Goal: Transaction & Acquisition: Purchase product/service

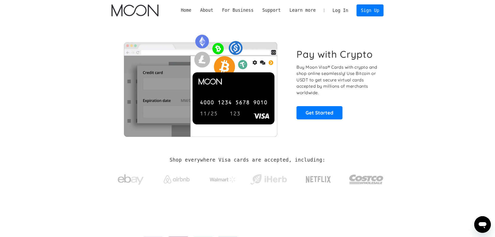
click at [344, 11] on link "Log In" at bounding box center [340, 10] width 24 height 11
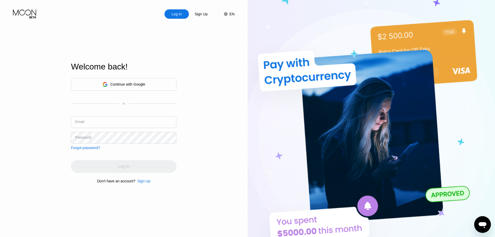
click at [160, 80] on div "Continue with Google" at bounding box center [124, 84] width 106 height 13
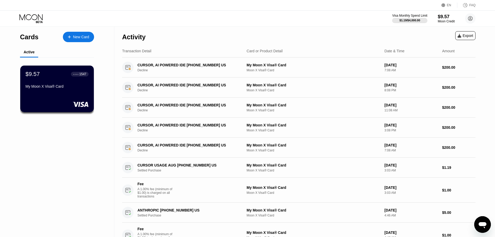
click at [77, 41] on div "New Card" at bounding box center [78, 37] width 31 height 10
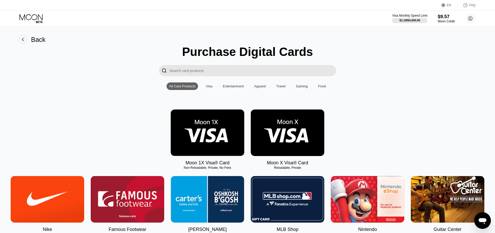
click at [38, 17] on icon at bounding box center [31, 18] width 24 height 9
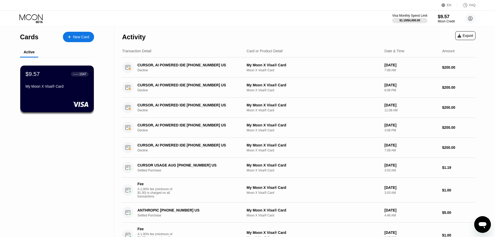
click at [30, 38] on div "Cards" at bounding box center [29, 37] width 18 height 8
click at [448, 18] on div "$9.57" at bounding box center [446, 16] width 17 height 5
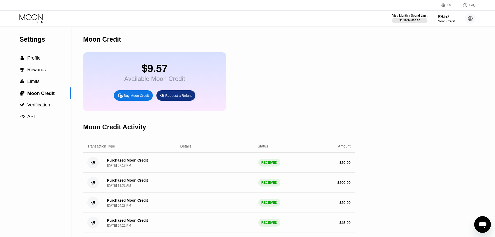
click at [138, 101] on div "Buy Moon Credit" at bounding box center [133, 95] width 39 height 10
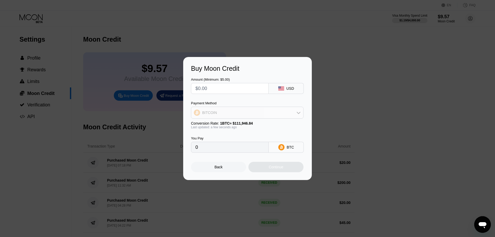
click at [300, 113] on icon at bounding box center [299, 113] width 4 height 2
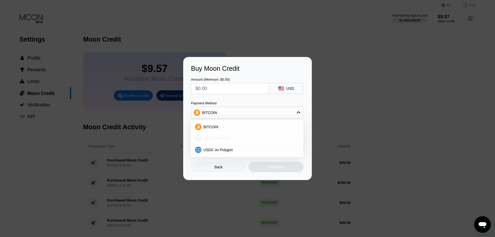
click at [243, 135] on div "USDT on TRON" at bounding box center [247, 138] width 109 height 10
type input "0.00"
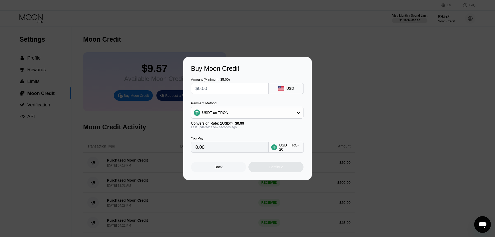
drag, startPoint x: 210, startPoint y: 150, endPoint x: 163, endPoint y: 154, distance: 47.5
click at [163, 154] on div "Buy Moon Credit Amount (Minimum: $5.00) USD Payment Method USDT on TRON Convers…" at bounding box center [247, 118] width 495 height 123
click at [203, 90] on input "text" at bounding box center [229, 88] width 69 height 10
type input "$20"
type input "20.20"
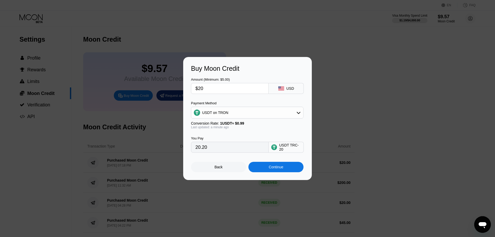
type input "$200"
type input "202.02"
type input "$200"
click at [284, 170] on div "Continue" at bounding box center [275, 167] width 55 height 10
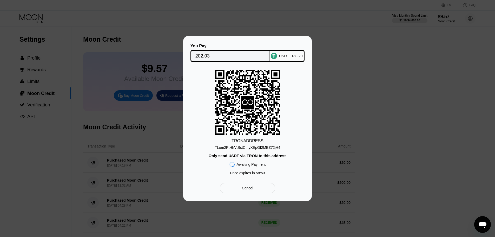
click at [275, 147] on div "TLom2PtHhVtBstC...yXEpGf2MBZ72jH4" at bounding box center [247, 147] width 65 height 4
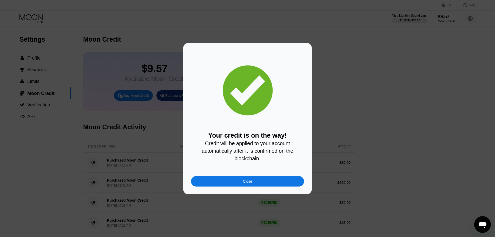
click at [264, 185] on div "Close" at bounding box center [247, 181] width 113 height 10
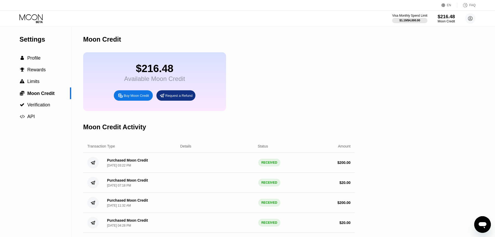
click at [442, 17] on div "$216.48" at bounding box center [446, 16] width 17 height 5
click at [35, 61] on span "Profile" at bounding box center [33, 57] width 13 height 5
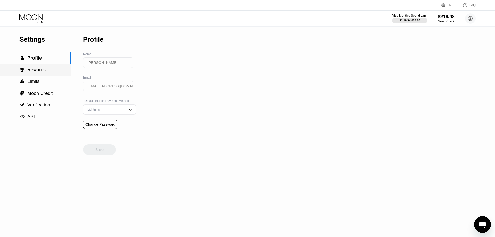
click at [38, 72] on span "Rewards" at bounding box center [36, 69] width 18 height 5
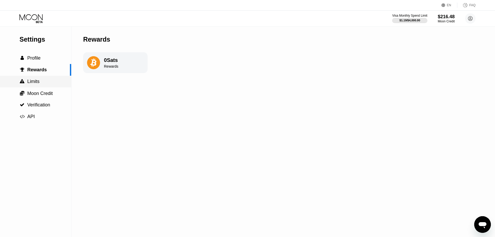
click at [35, 81] on span "Limits" at bounding box center [33, 81] width 12 height 5
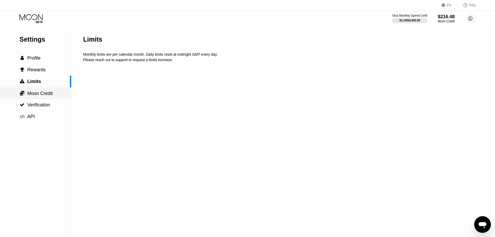
click at [44, 92] on span "Moon Credit" at bounding box center [39, 93] width 25 height 5
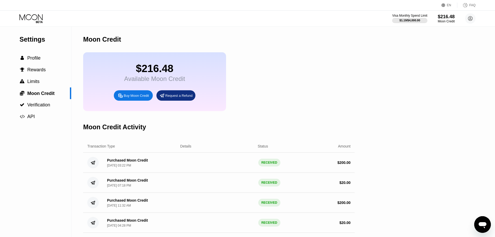
click at [30, 21] on icon at bounding box center [31, 18] width 24 height 9
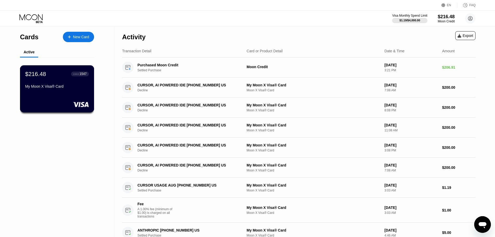
click at [61, 90] on div "My Moon X Visa® Card" at bounding box center [57, 87] width 64 height 6
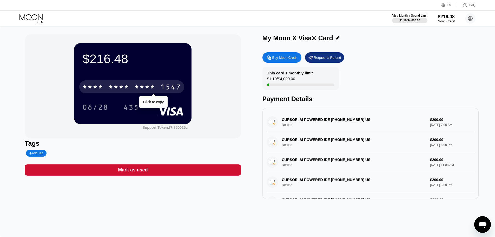
click at [118, 88] on div "* * * *" at bounding box center [118, 87] width 21 height 8
click at [132, 89] on div "4513 6500 2339 1547" at bounding box center [131, 86] width 105 height 13
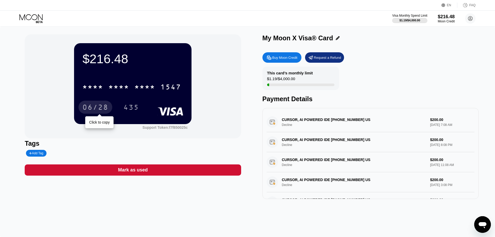
click at [93, 110] on div "06/28" at bounding box center [95, 108] width 26 height 8
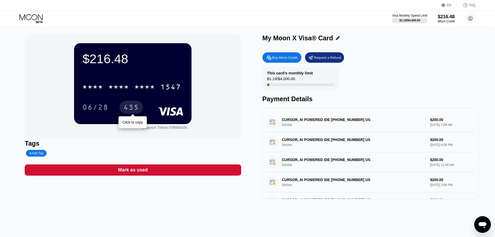
click at [131, 108] on div "435" at bounding box center [131, 108] width 16 height 8
